Goal: Transaction & Acquisition: Obtain resource

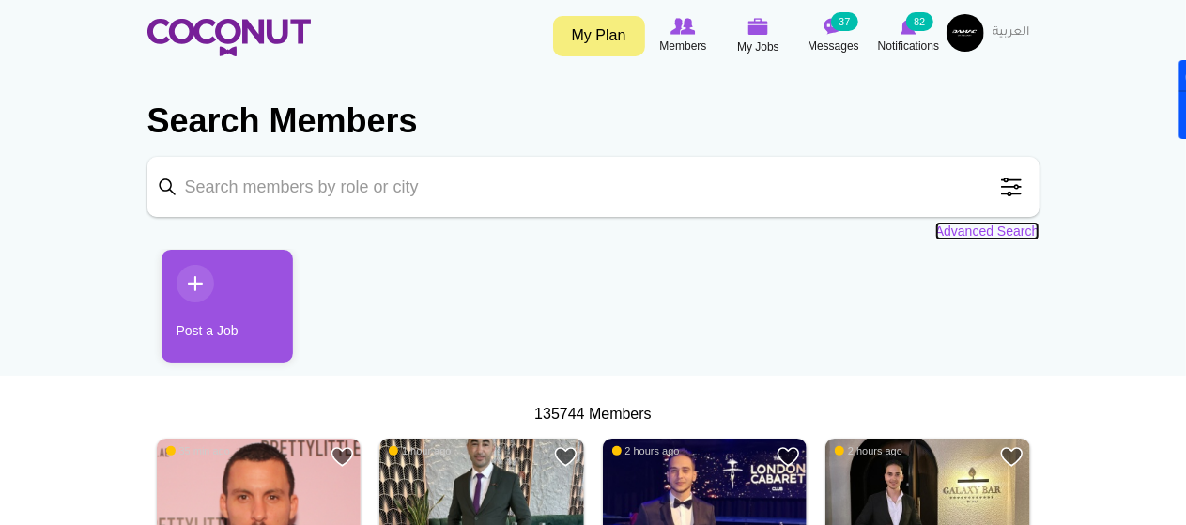
click at [988, 234] on link "Advanced Search" at bounding box center [987, 231] width 104 height 19
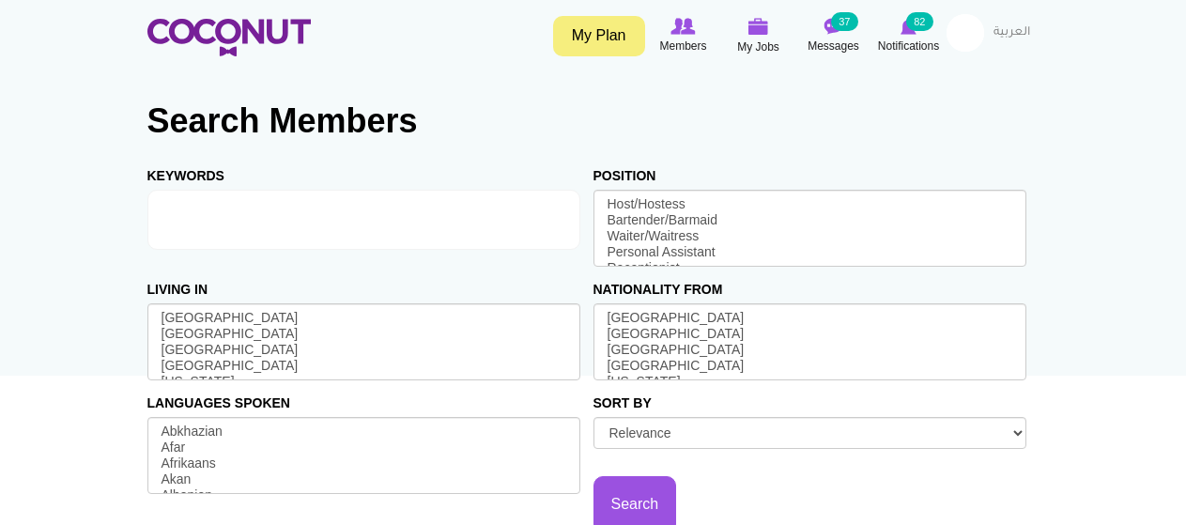
select select
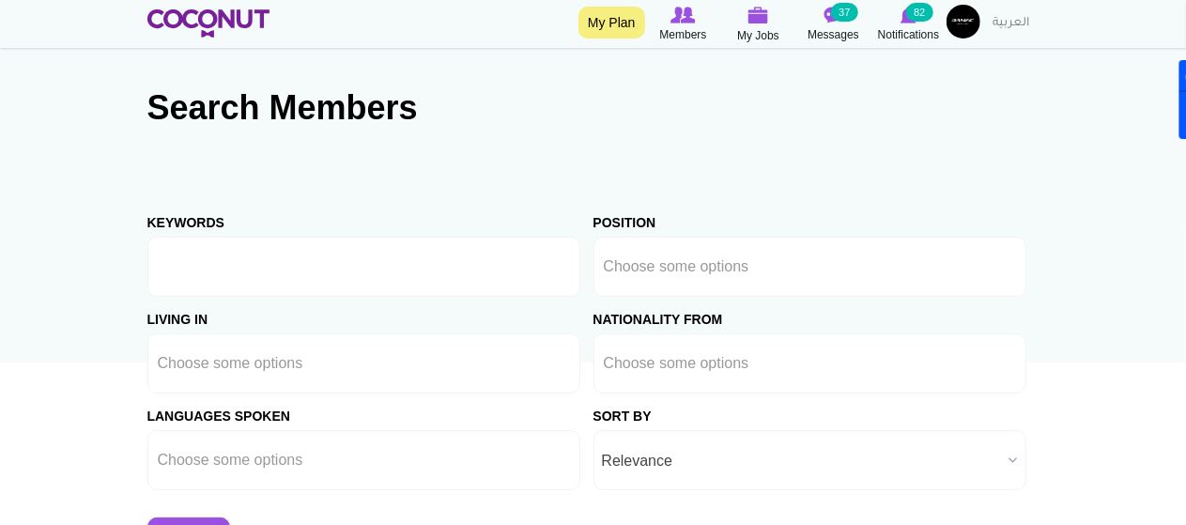
scroll to position [8, 0]
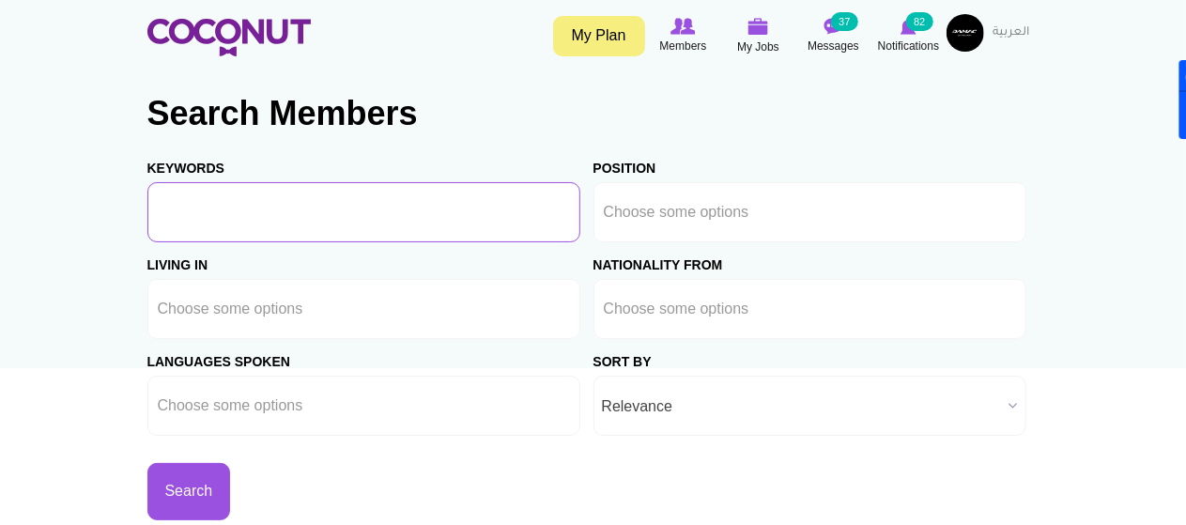
click at [509, 215] on input "Keywords" at bounding box center [363, 212] width 433 height 60
click at [157, 218] on input "Housekeeping OR "soft services")" at bounding box center [363, 212] width 433 height 60
type input "(Housekeeping OR "soft services")"
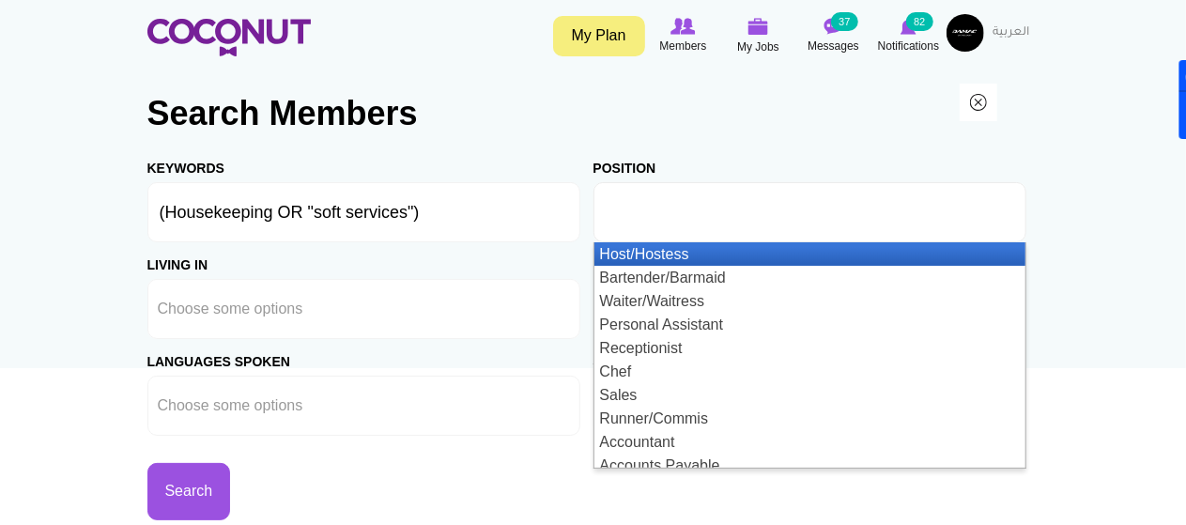
click at [697, 200] on li at bounding box center [688, 211] width 169 height 39
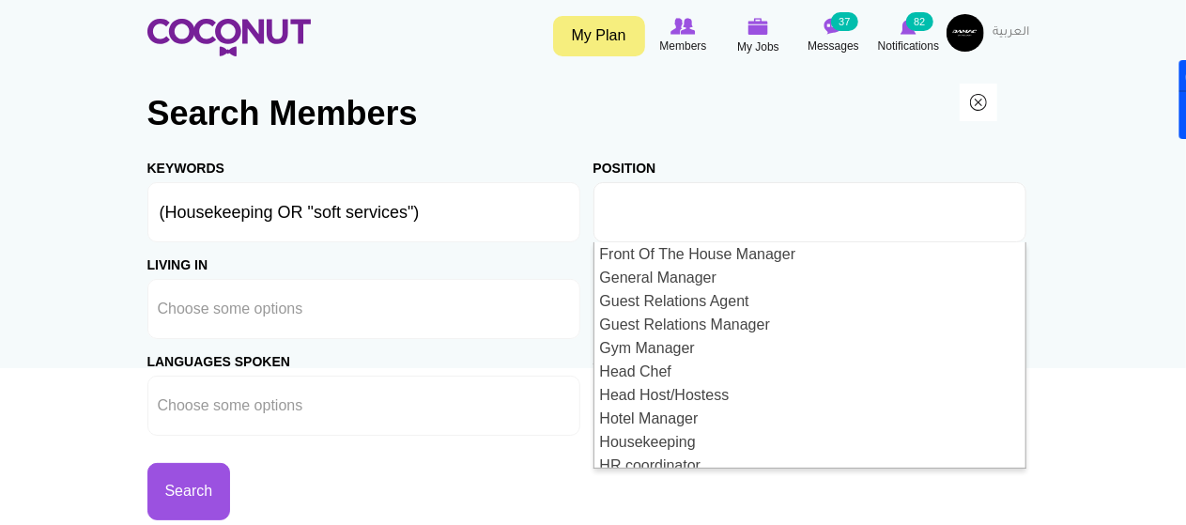
scroll to position [1110, 0]
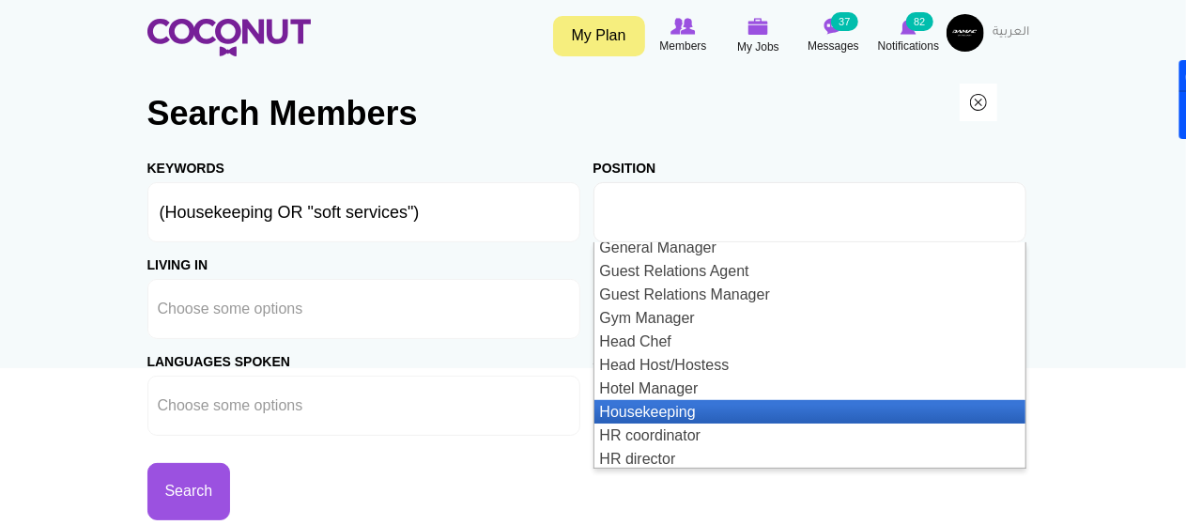
click at [762, 416] on li "Housekeeping" at bounding box center [809, 411] width 431 height 23
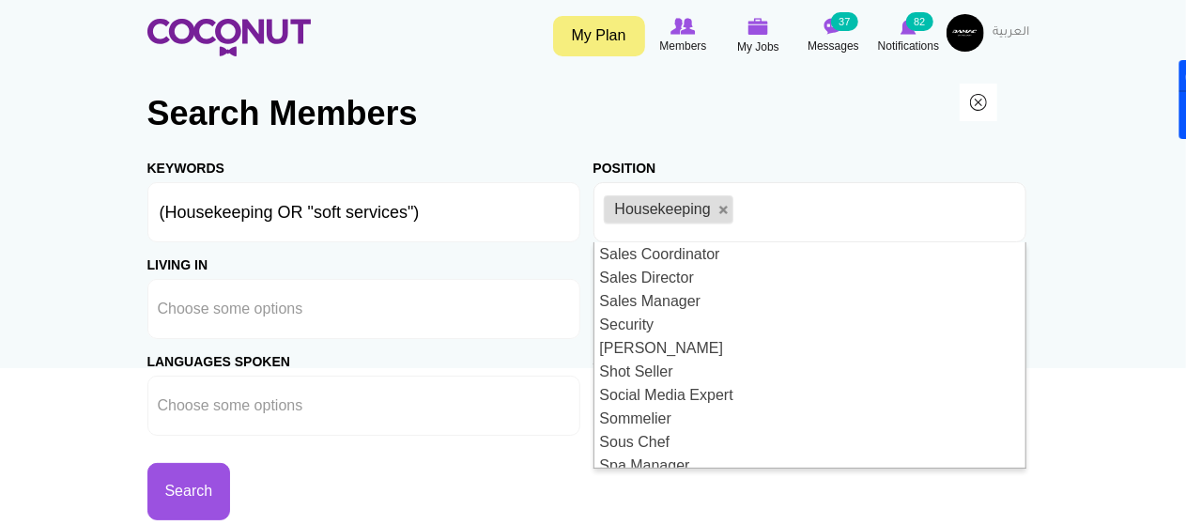
scroll to position [2034, 0]
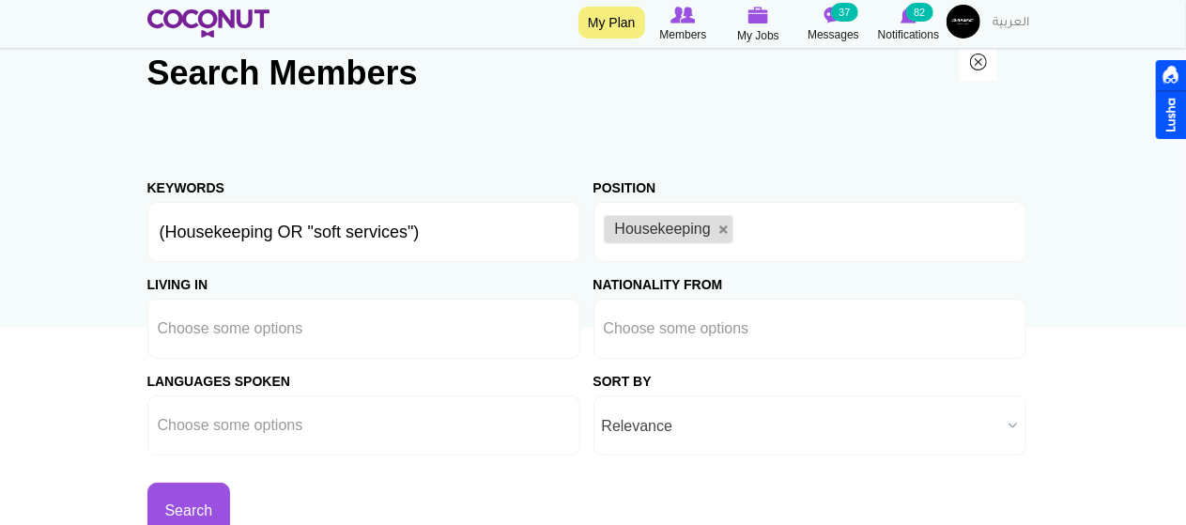
scroll to position [53, 0]
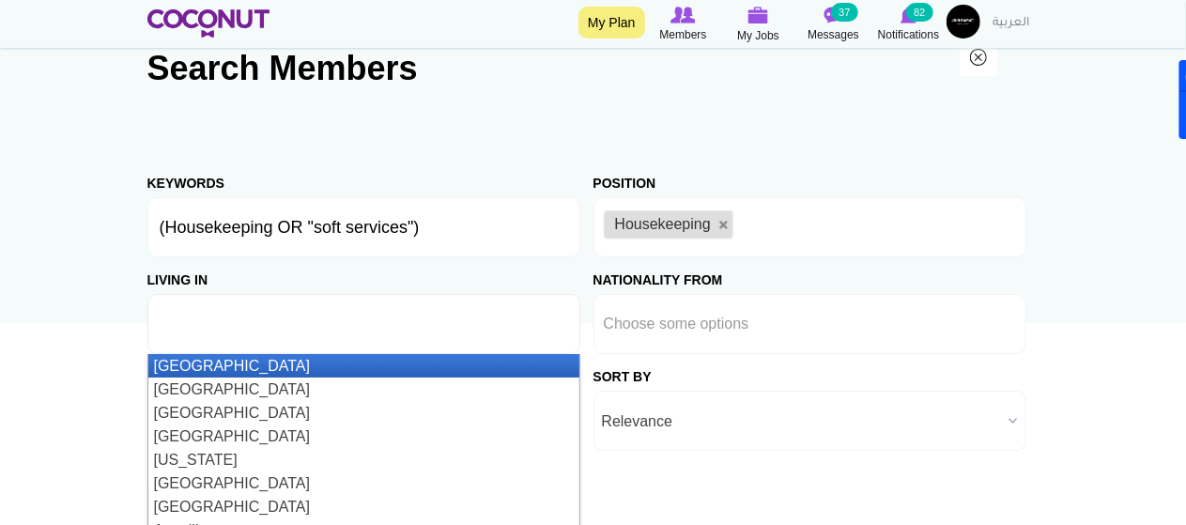
click at [311, 327] on input "text" at bounding box center [242, 323] width 169 height 17
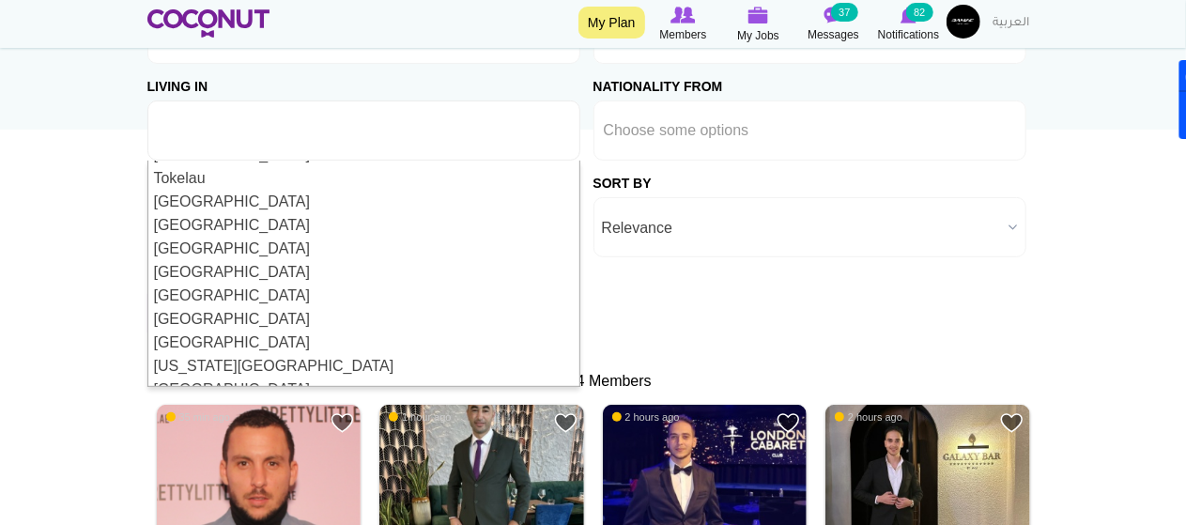
scroll to position [5325, 0]
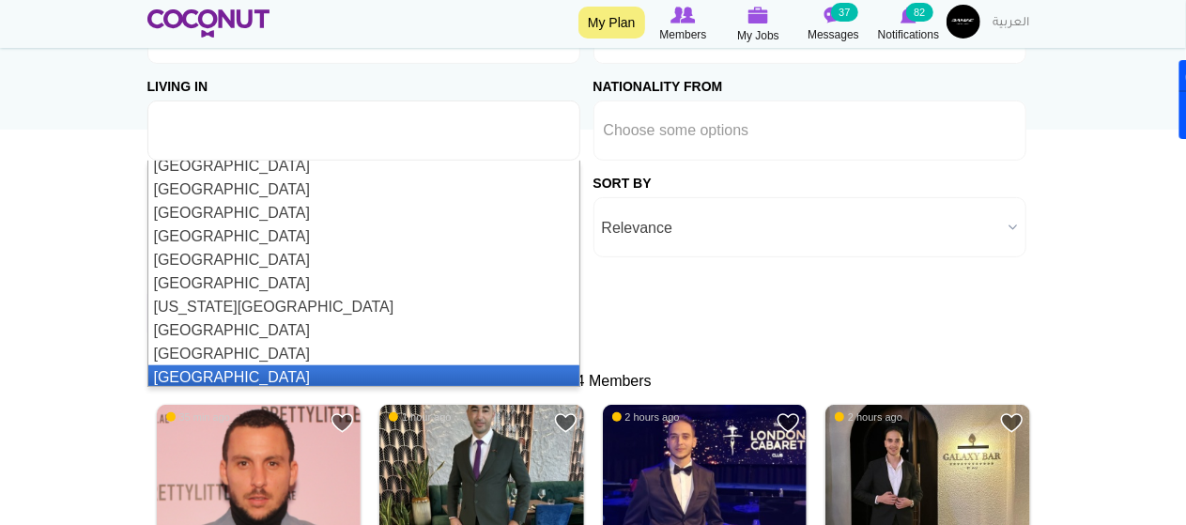
click at [434, 365] on li "[GEOGRAPHIC_DATA]" at bounding box center [363, 376] width 431 height 23
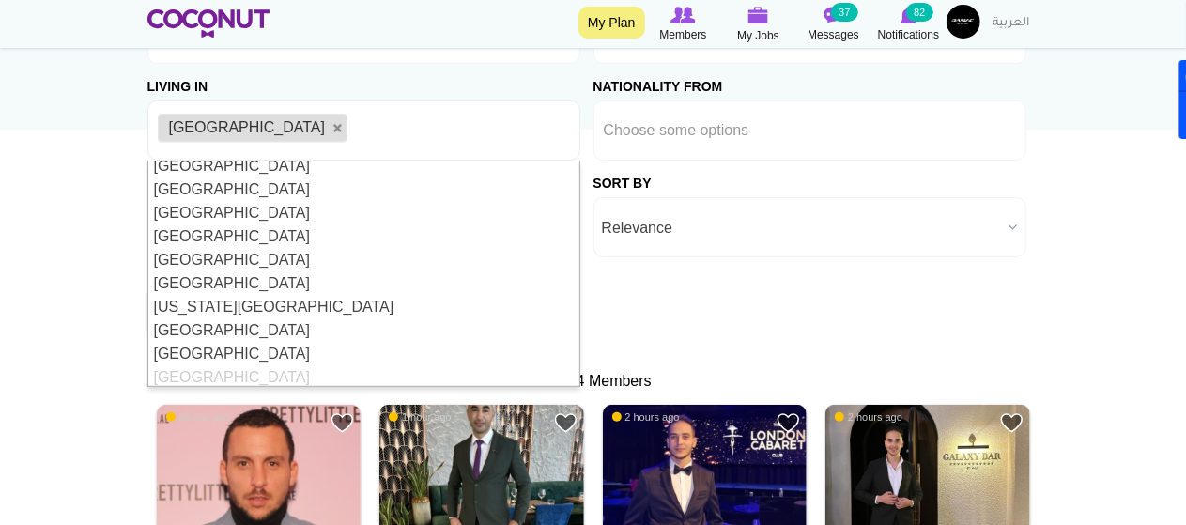
scroll to position [0, 0]
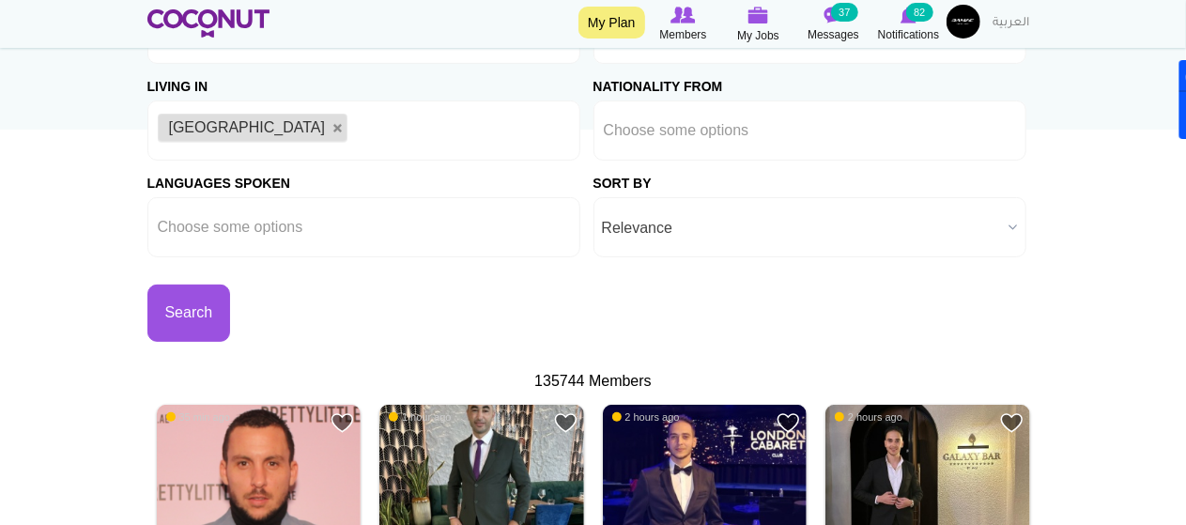
click at [730, 326] on div "Keywords (Housekeeping OR "soft services") Position Host/Hostess Bartender/Barm…" at bounding box center [593, 154] width 892 height 375
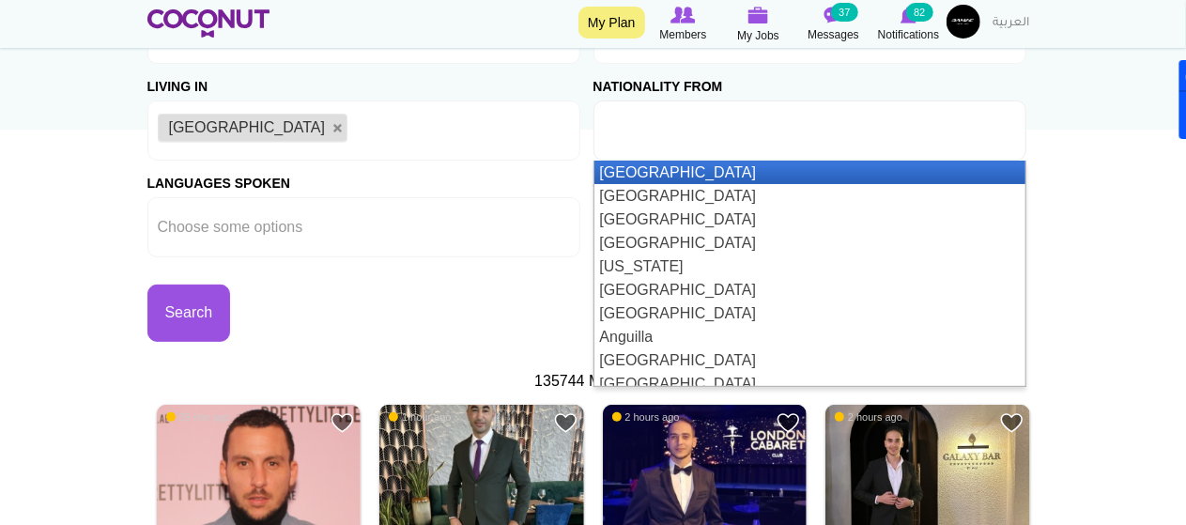
click at [764, 134] on input "text" at bounding box center [688, 130] width 169 height 17
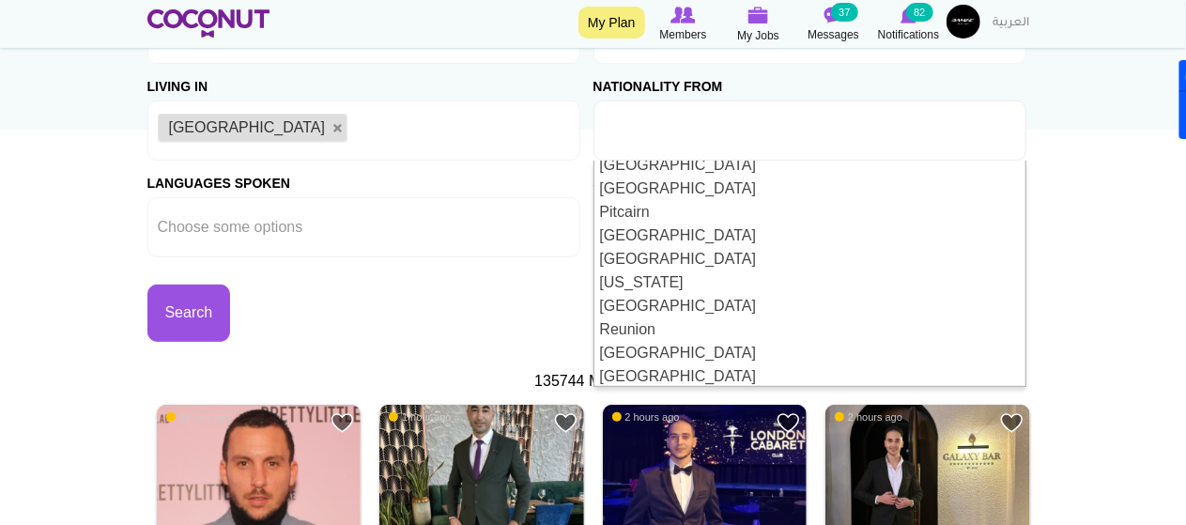
scroll to position [4029, 0]
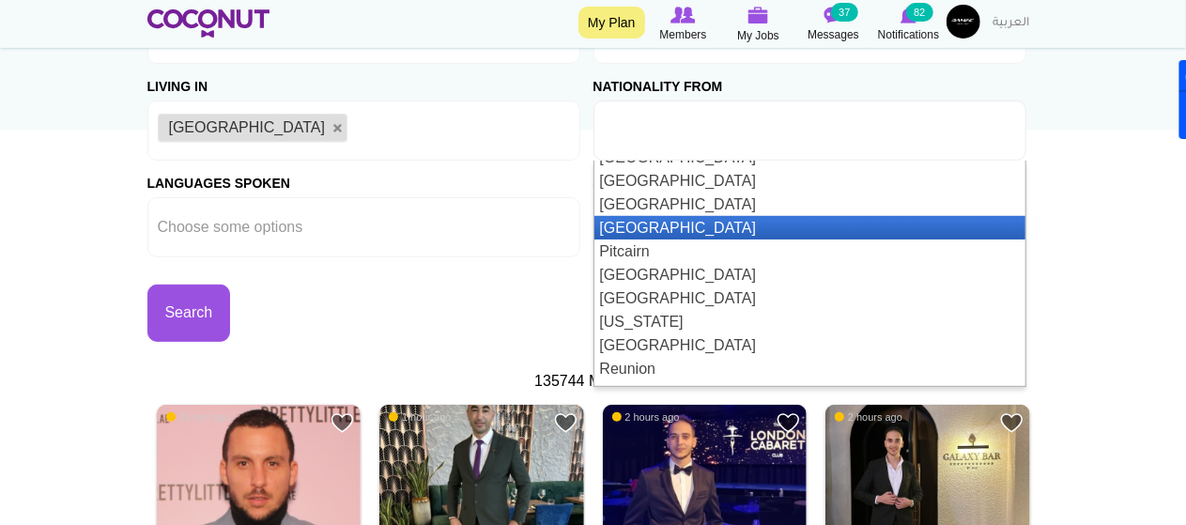
click at [821, 230] on li "[GEOGRAPHIC_DATA]" at bounding box center [809, 227] width 431 height 23
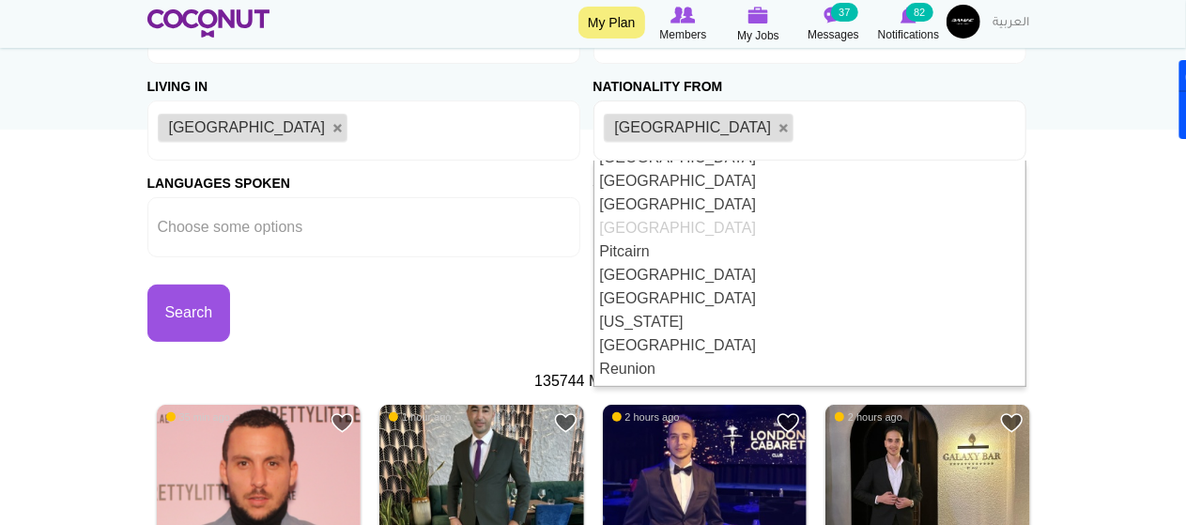
scroll to position [0, 0]
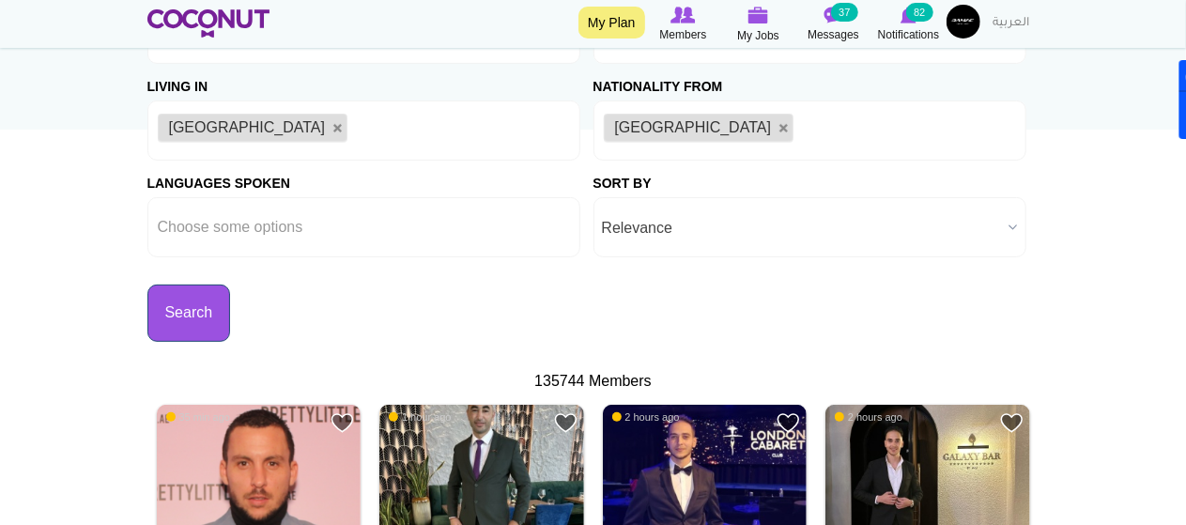
click at [195, 316] on button "Search" at bounding box center [189, 312] width 84 height 57
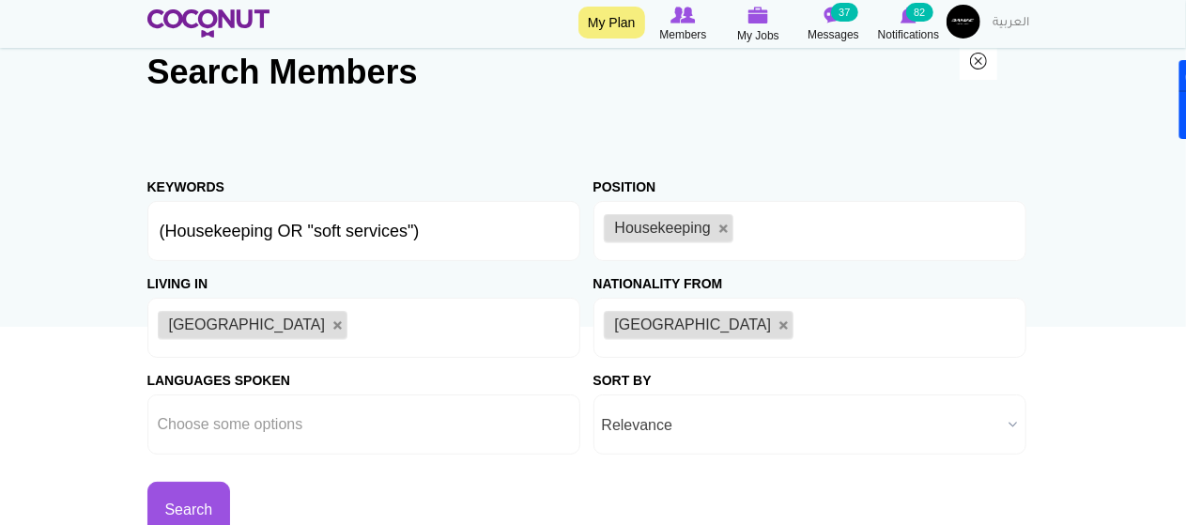
scroll to position [47, 0]
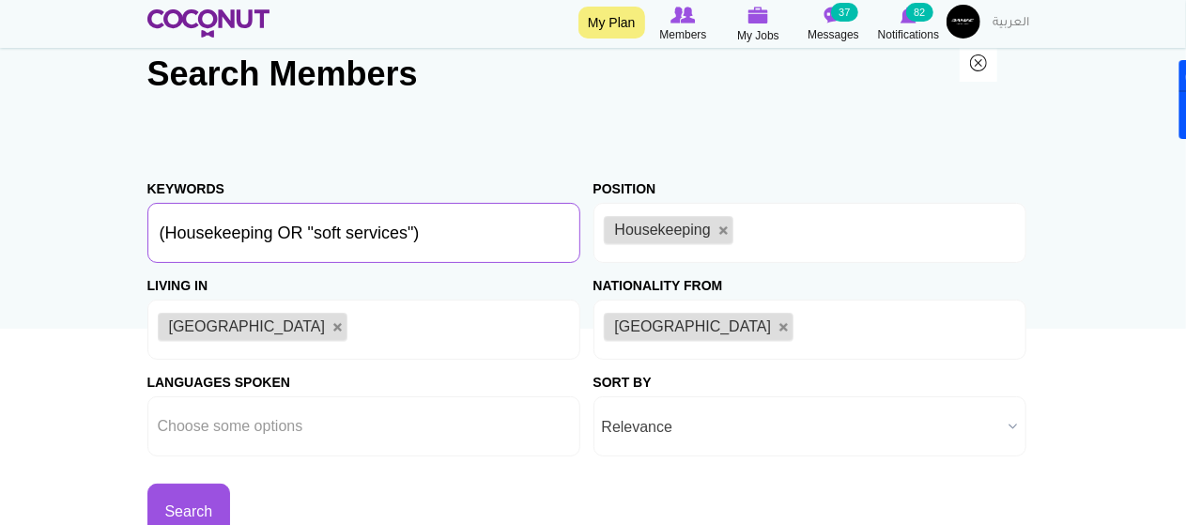
drag, startPoint x: 431, startPoint y: 238, endPoint x: 139, endPoint y: 253, distance: 292.3
click at [139, 253] on section "Search Members Keywords (Housekeeping OR "soft services") Position Host/Hostess…" at bounding box center [593, 313] width 920 height 561
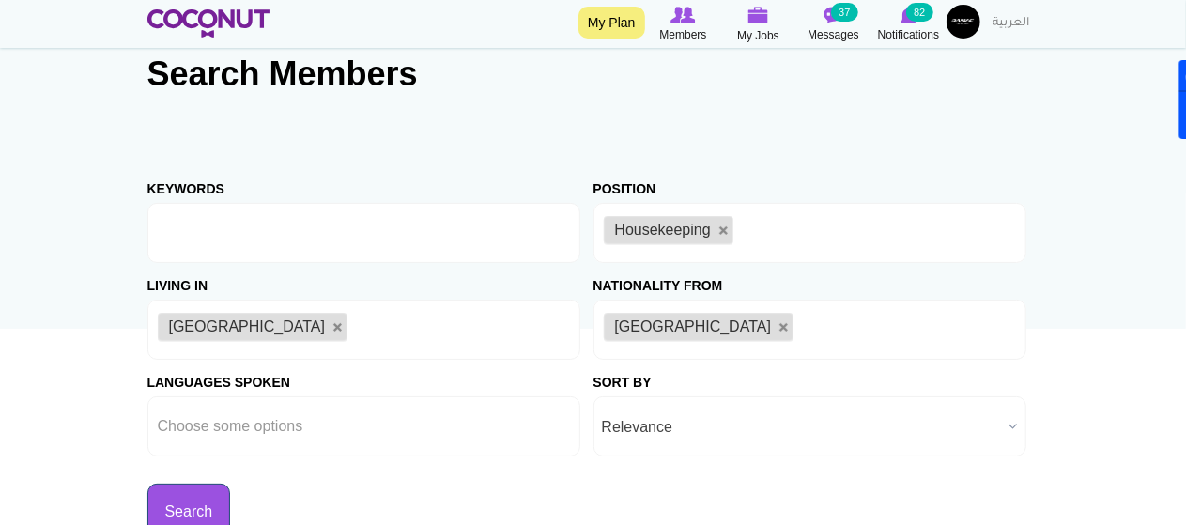
click at [188, 500] on button "Search" at bounding box center [189, 512] width 84 height 57
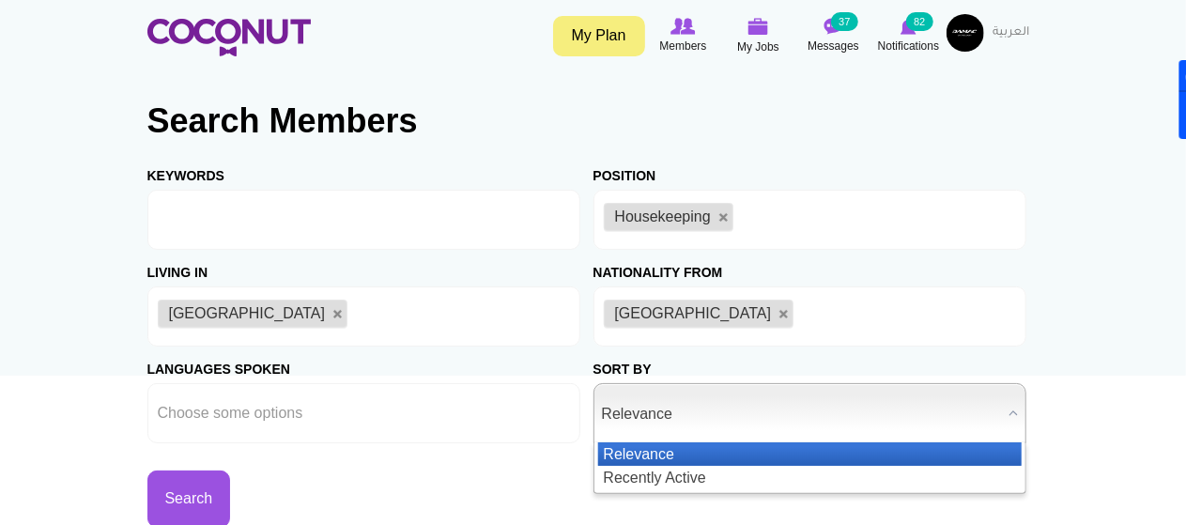
click at [1012, 413] on b at bounding box center [1013, 413] width 24 height 58
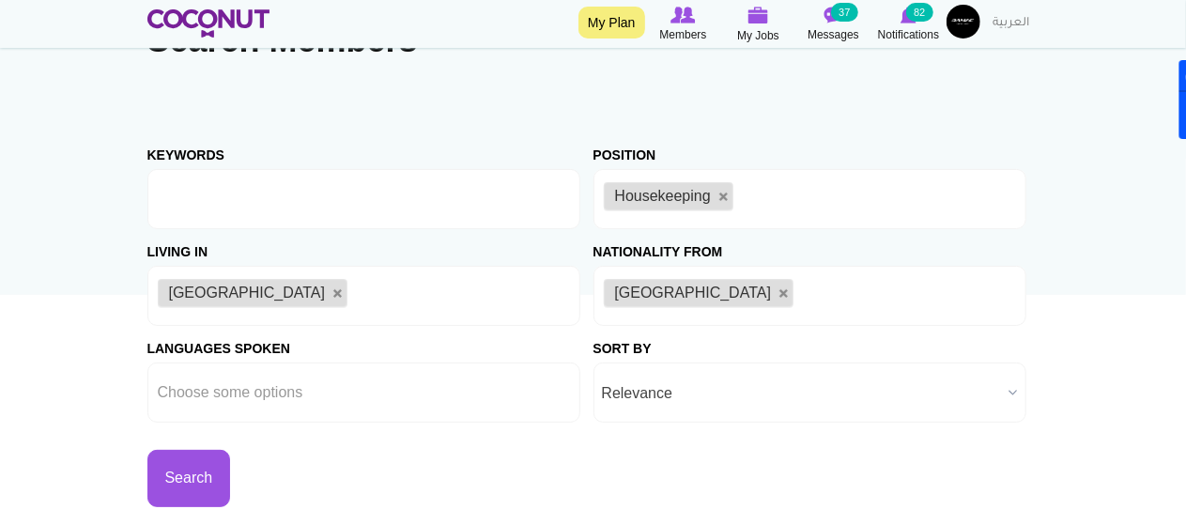
scroll to position [65, 0]
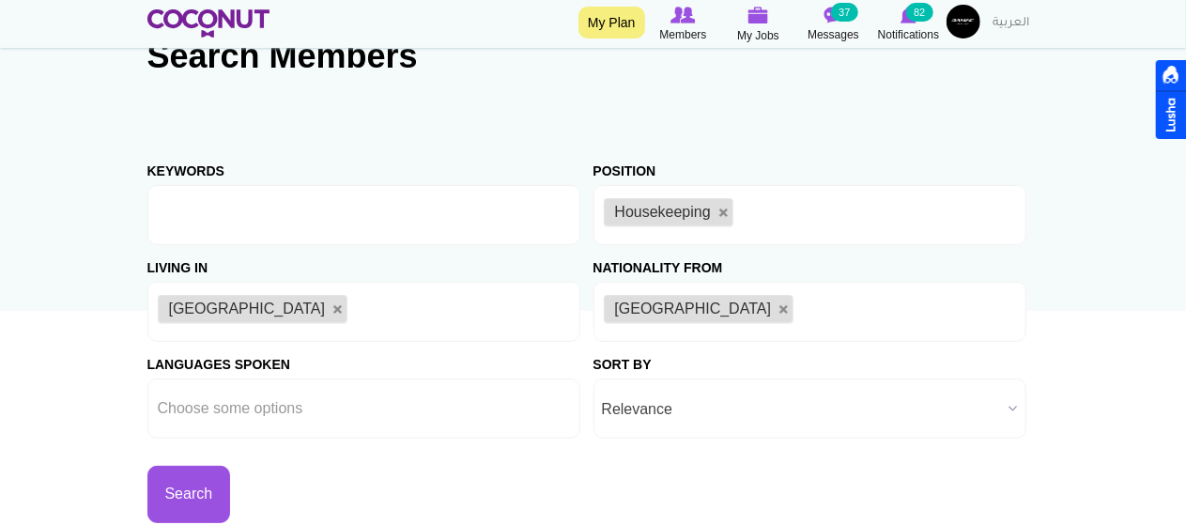
click at [753, 217] on input "text" at bounding box center [749, 215] width 23 height 17
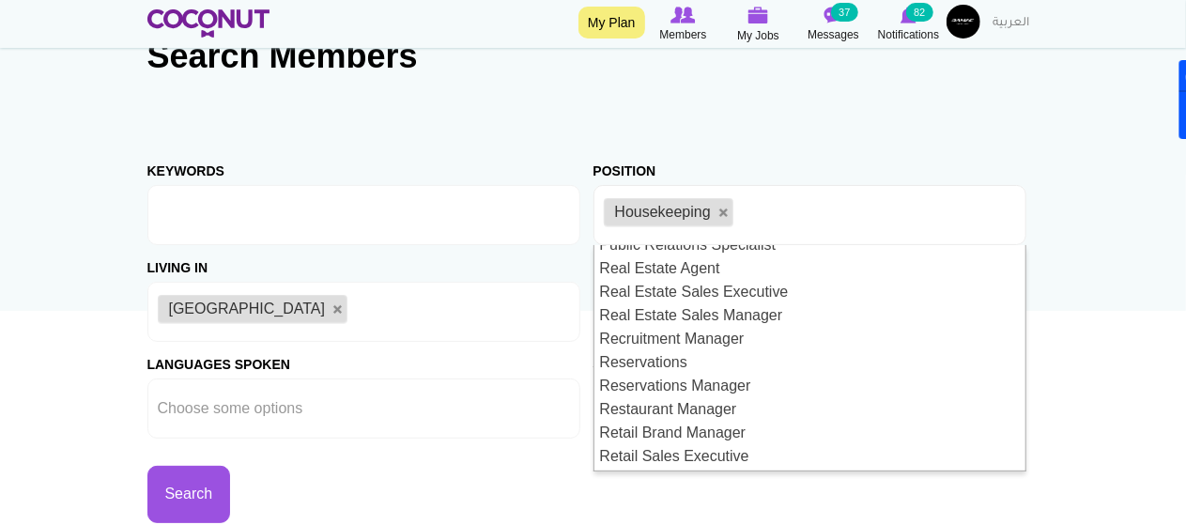
scroll to position [1834, 0]
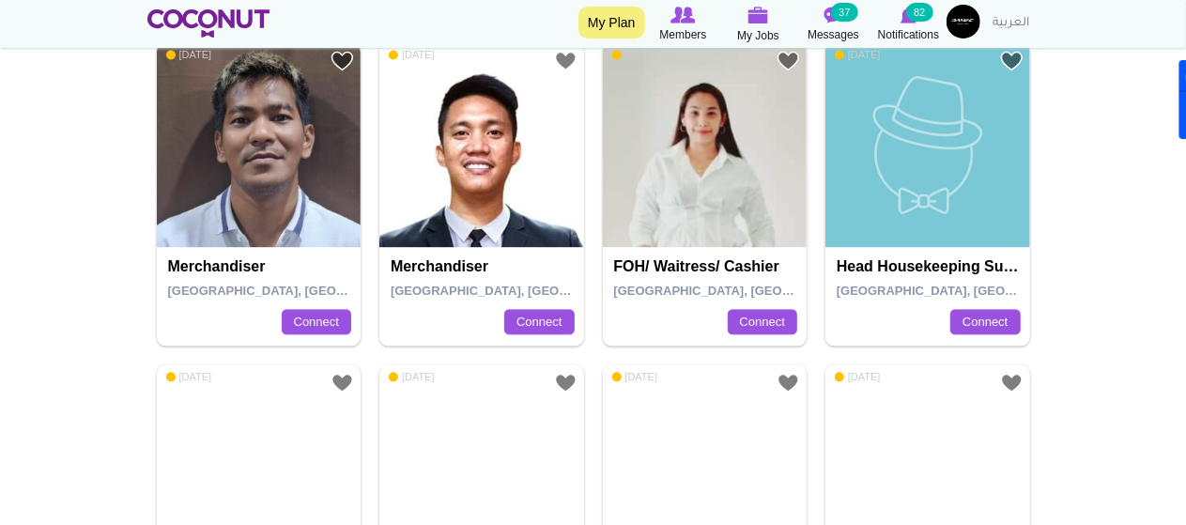
scroll to position [1915, 0]
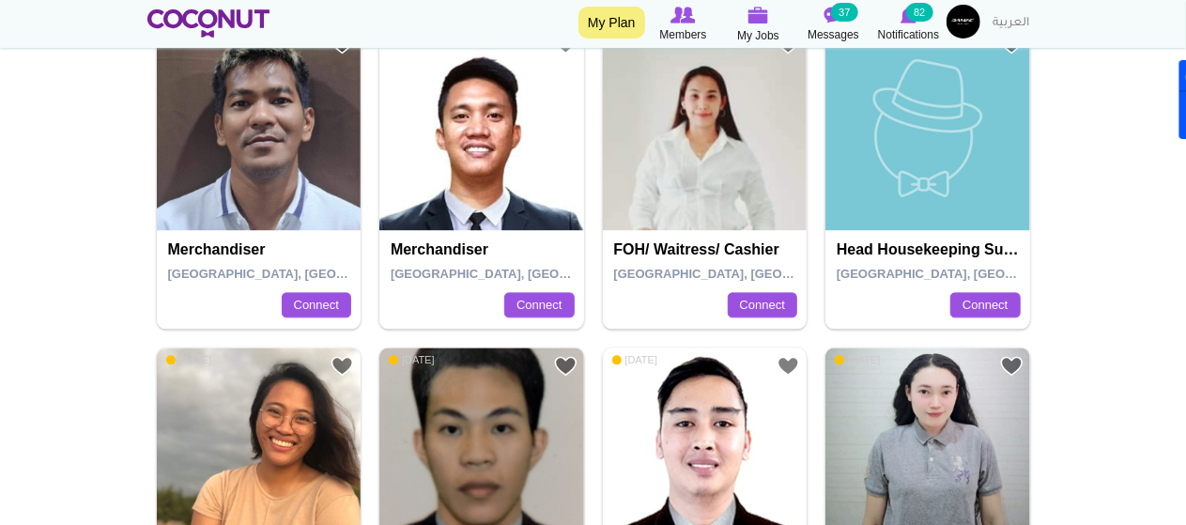
click at [964, 147] on img at bounding box center [927, 127] width 205 height 205
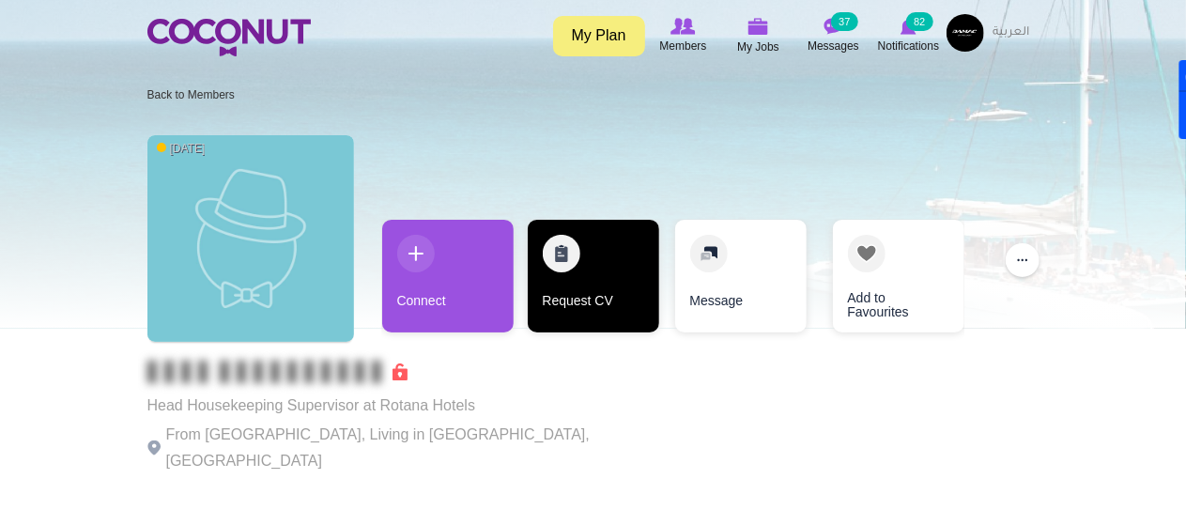
click at [569, 290] on link "Request CV" at bounding box center [593, 276] width 131 height 113
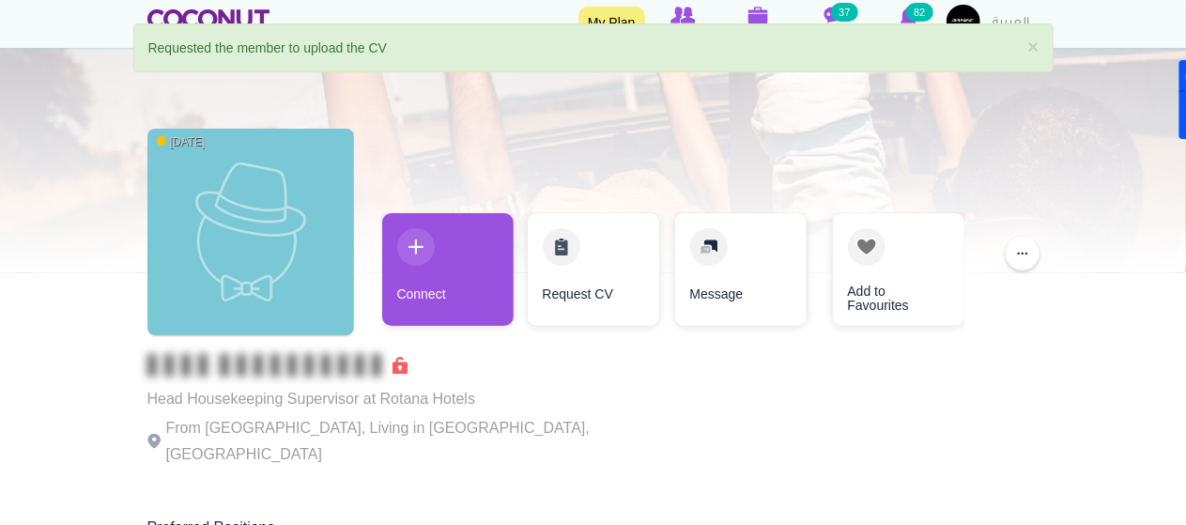
scroll to position [54, 0]
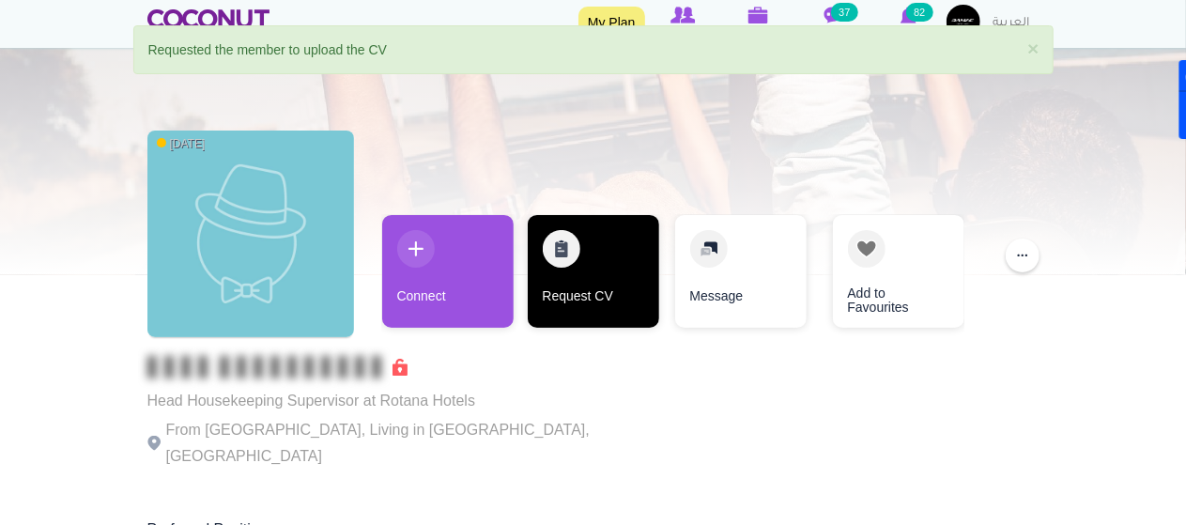
click at [590, 239] on link "Request CV" at bounding box center [593, 271] width 131 height 113
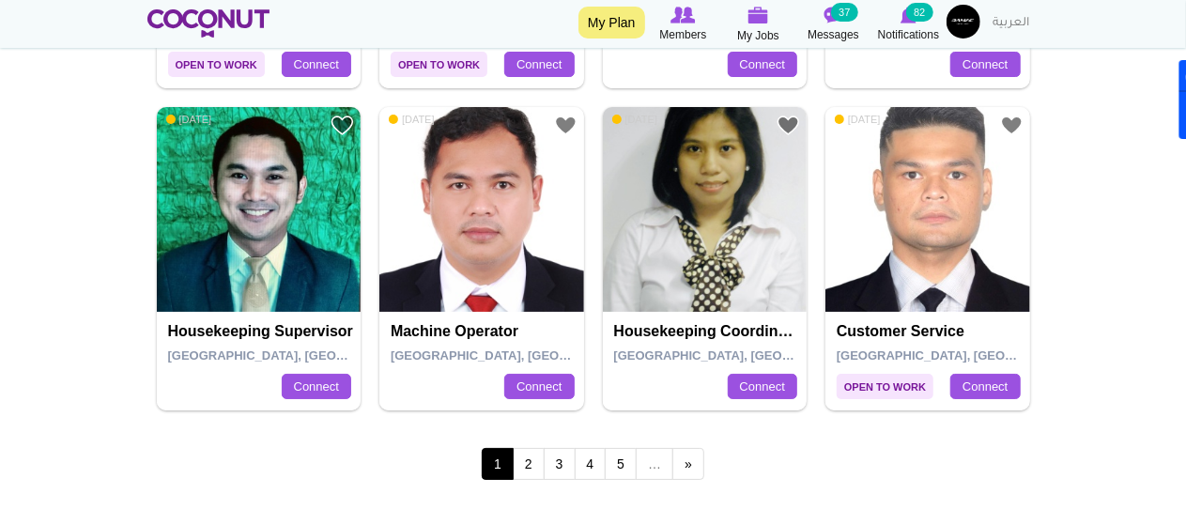
scroll to position [3462, 0]
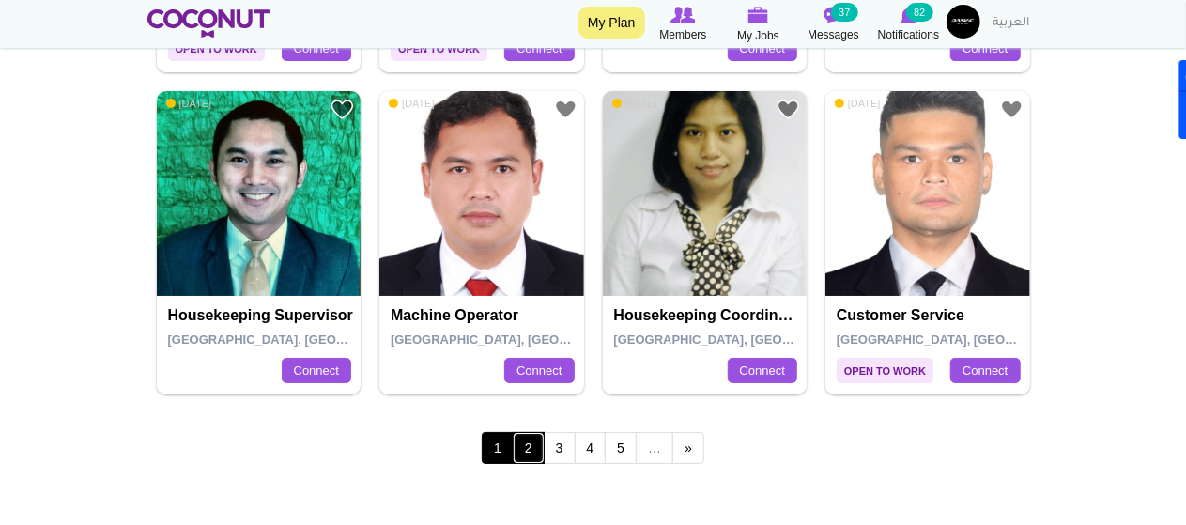
click at [533, 445] on link "2" at bounding box center [529, 448] width 32 height 32
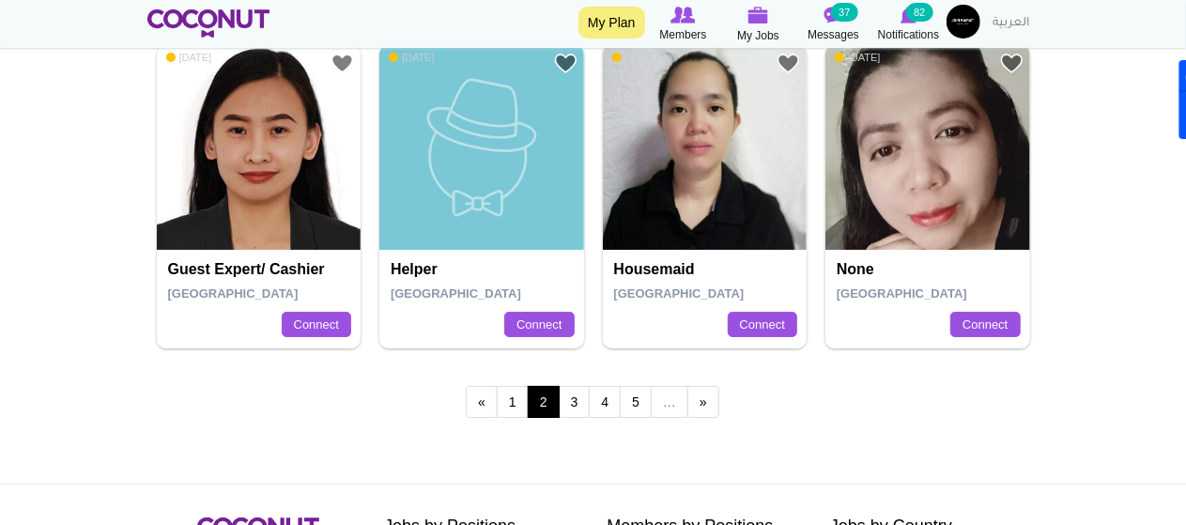
scroll to position [3519, 0]
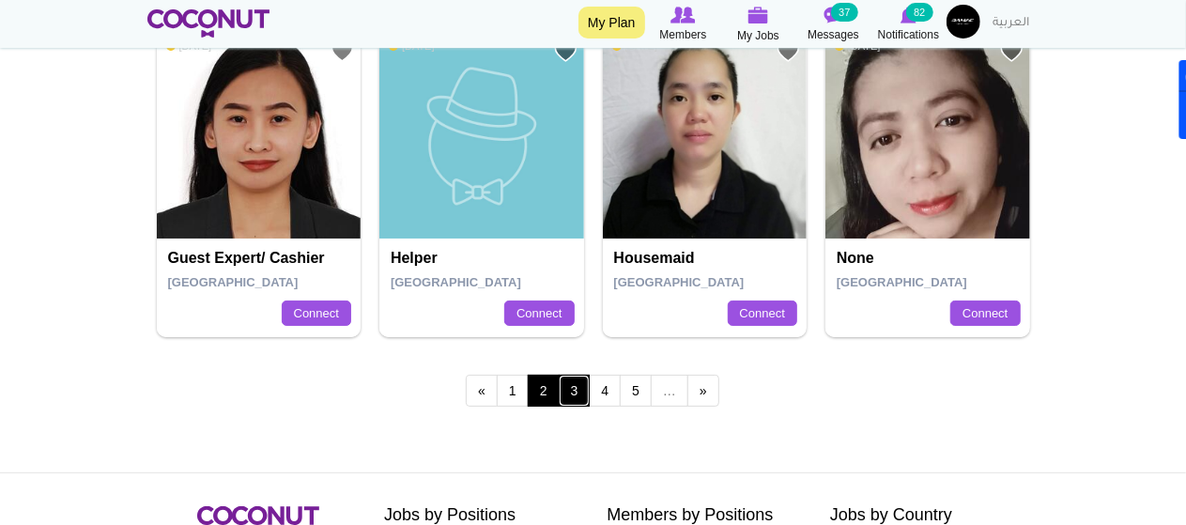
click at [573, 388] on link "3" at bounding box center [575, 391] width 32 height 32
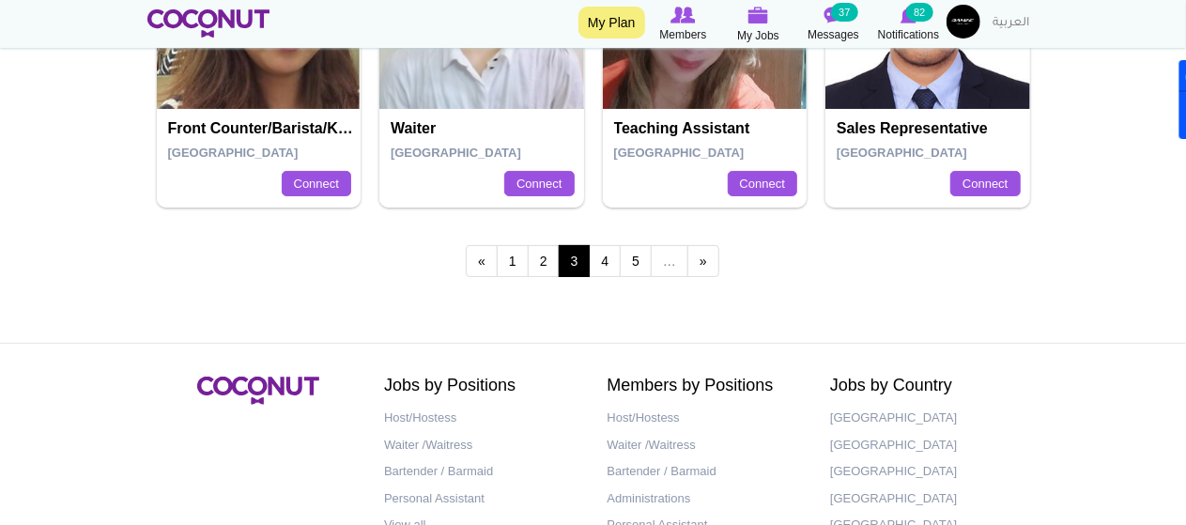
scroll to position [3654, 0]
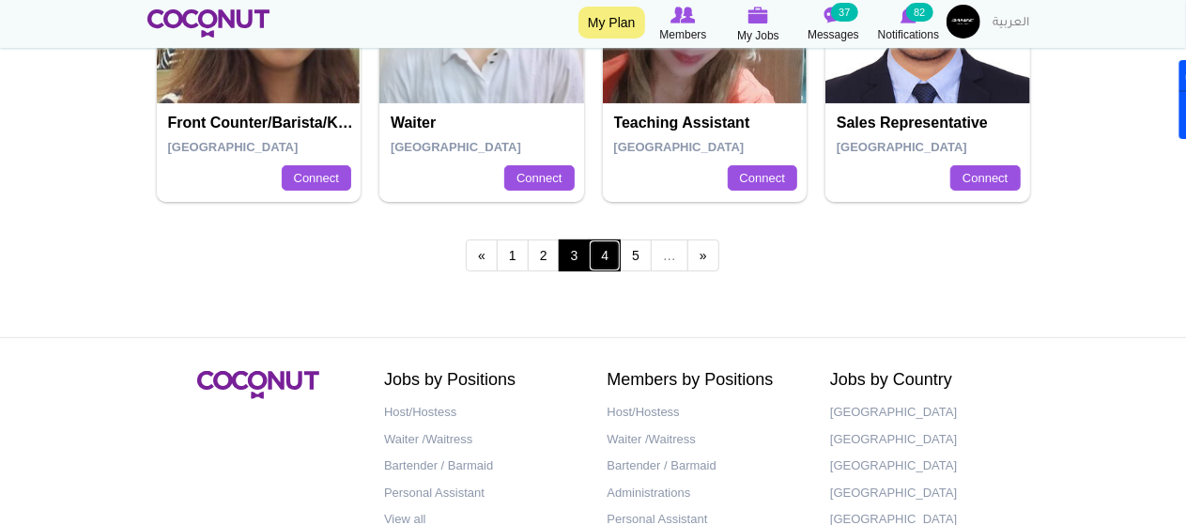
click at [610, 251] on link "4" at bounding box center [605, 255] width 32 height 32
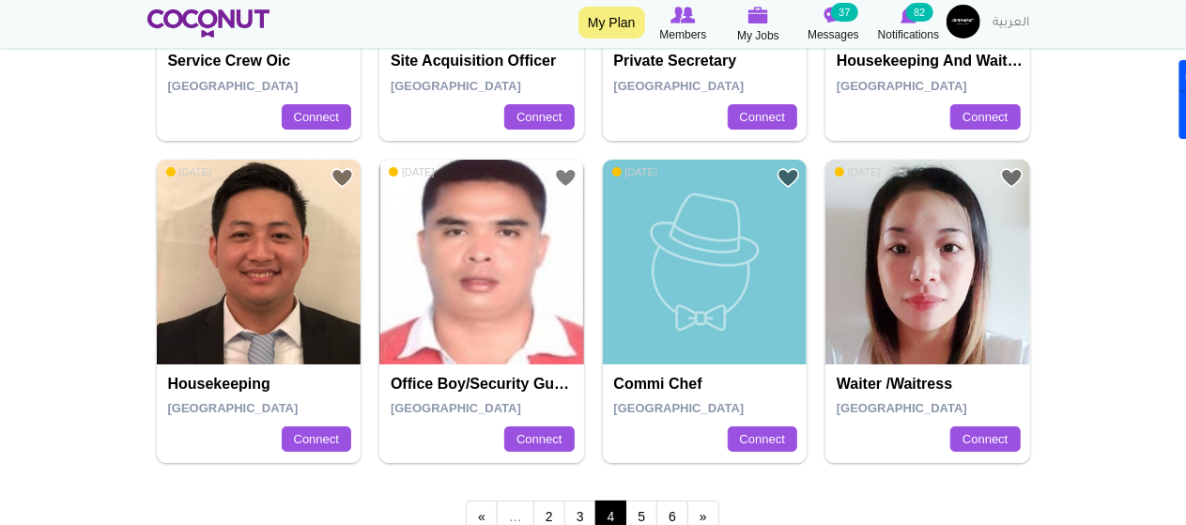
scroll to position [3459, 0]
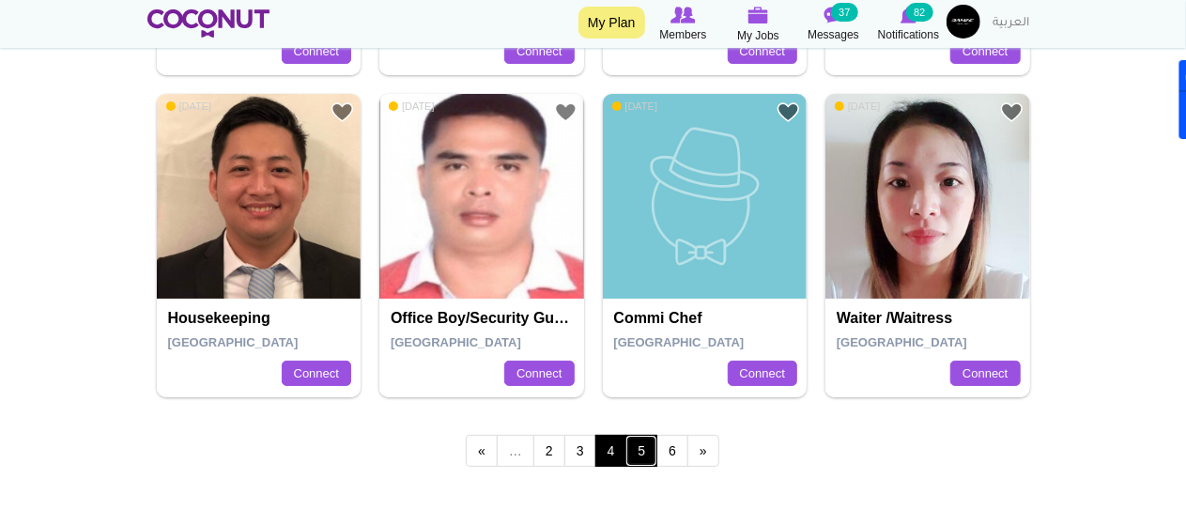
click at [642, 446] on link "5" at bounding box center [641, 451] width 32 height 32
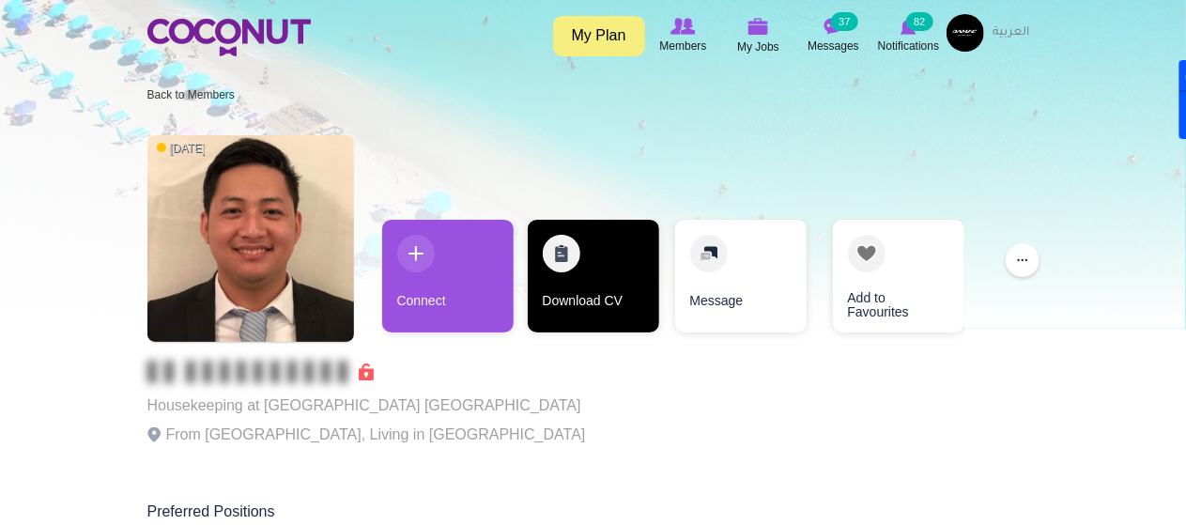
click at [577, 283] on link "Download CV" at bounding box center [593, 276] width 131 height 113
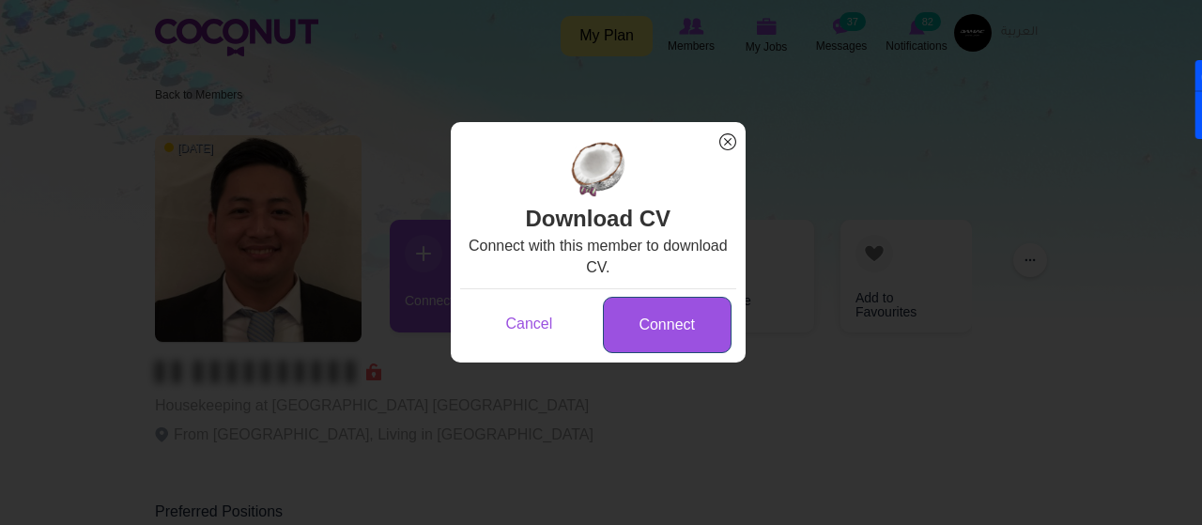
click at [657, 324] on link "Connect" at bounding box center [667, 325] width 129 height 57
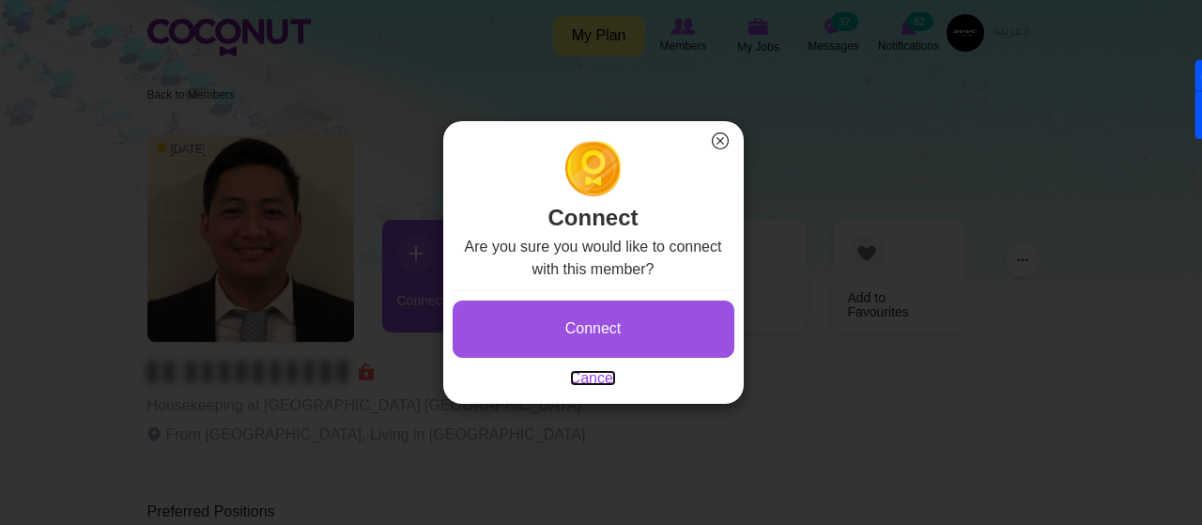
click at [599, 384] on link "Cancel" at bounding box center [593, 378] width 47 height 16
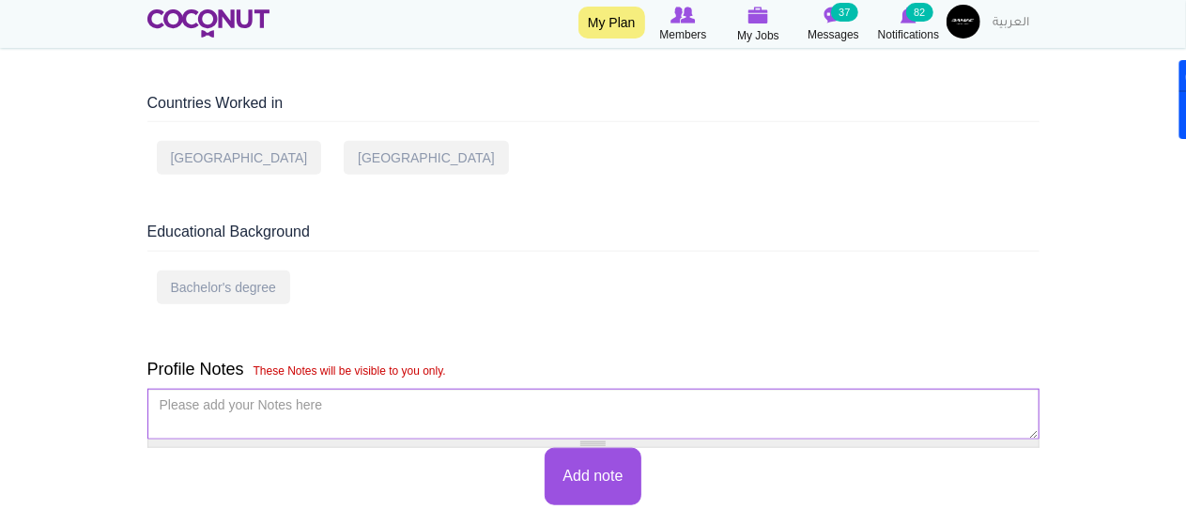
scroll to position [804, 0]
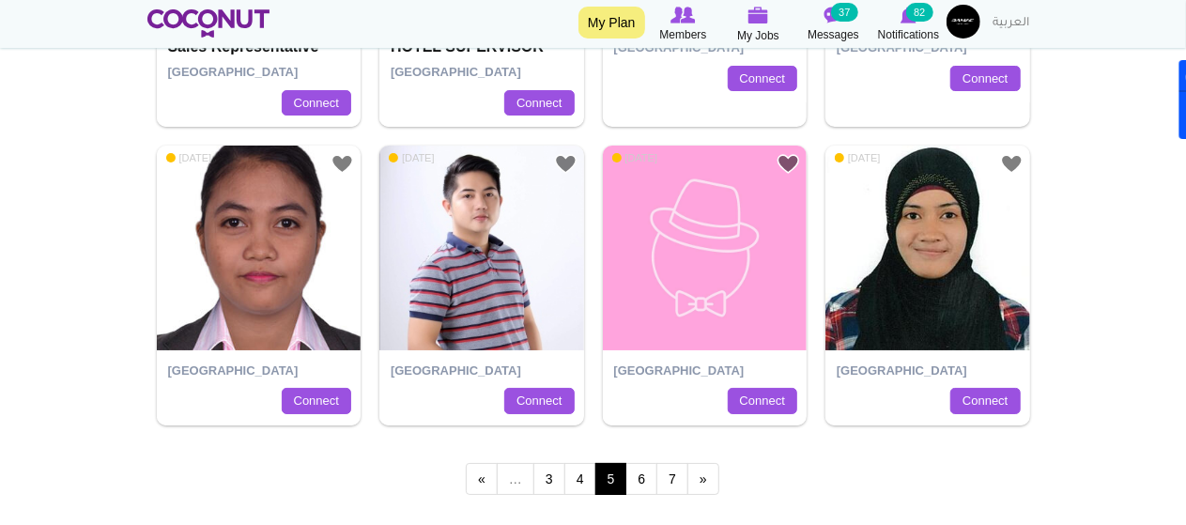
scroll to position [3417, 0]
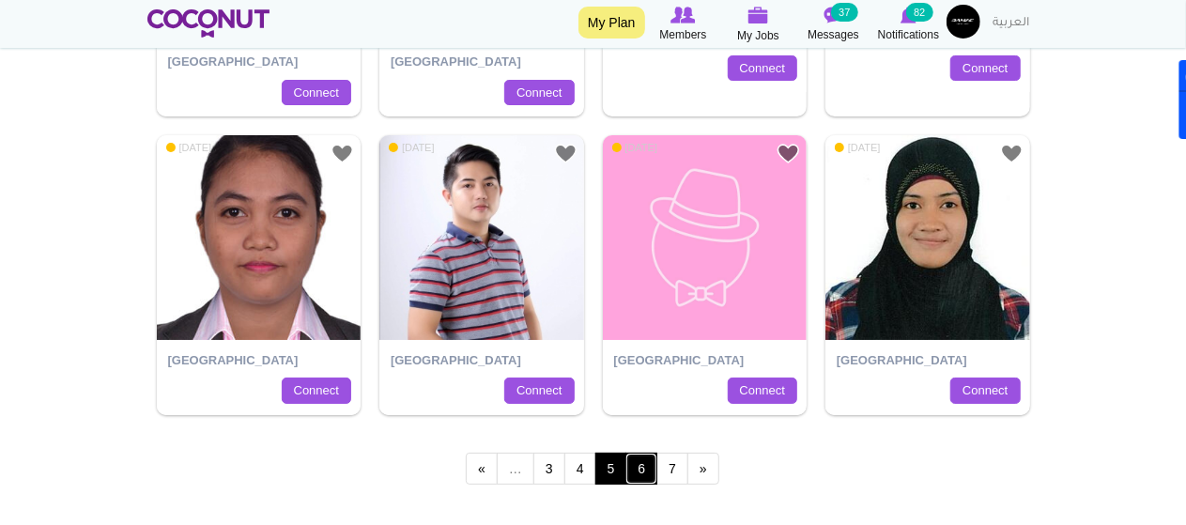
click at [645, 460] on link "6" at bounding box center [641, 469] width 32 height 32
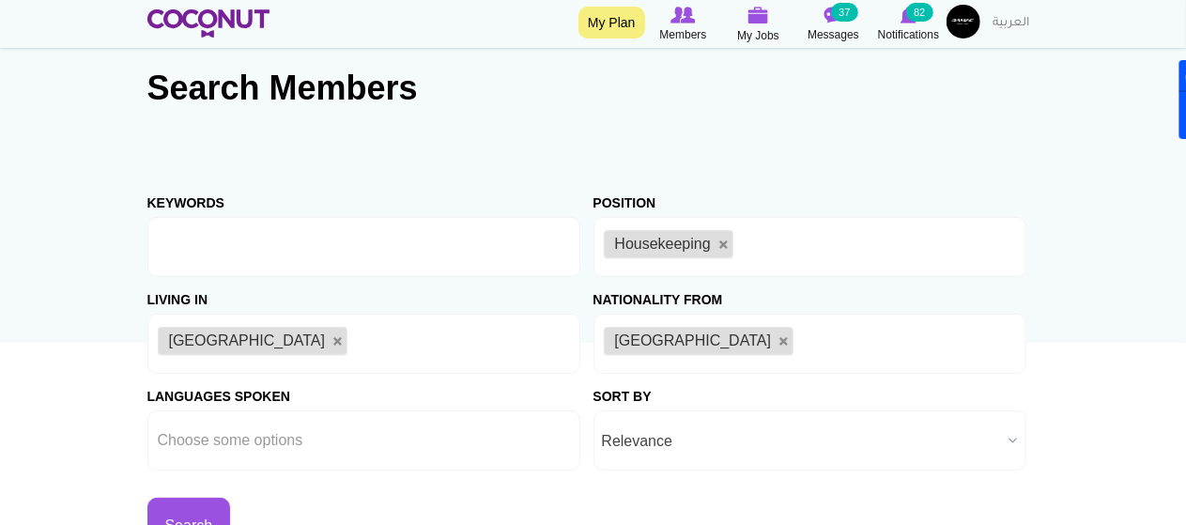
scroll to position [4, 0]
